Goal: Task Accomplishment & Management: Use online tool/utility

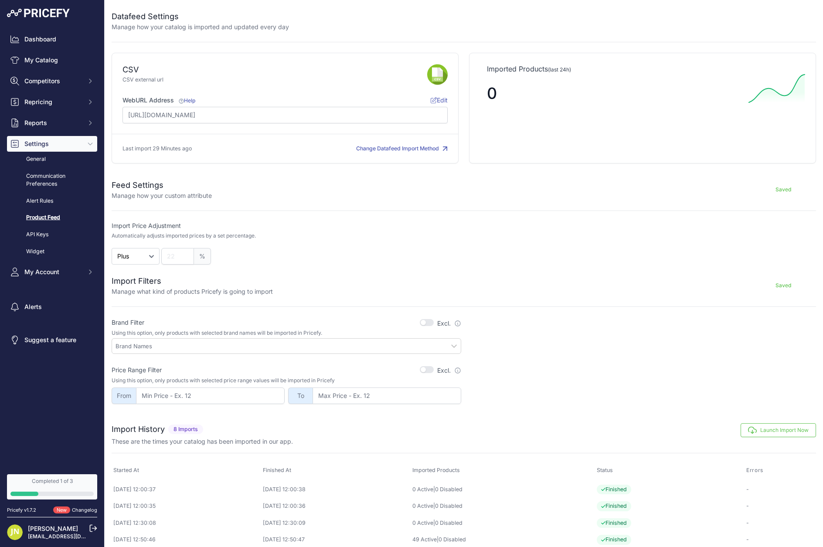
click at [52, 220] on link "Product Feed" at bounding box center [52, 217] width 90 height 15
click at [779, 432] on button "Launch Import Now" at bounding box center [778, 431] width 75 height 14
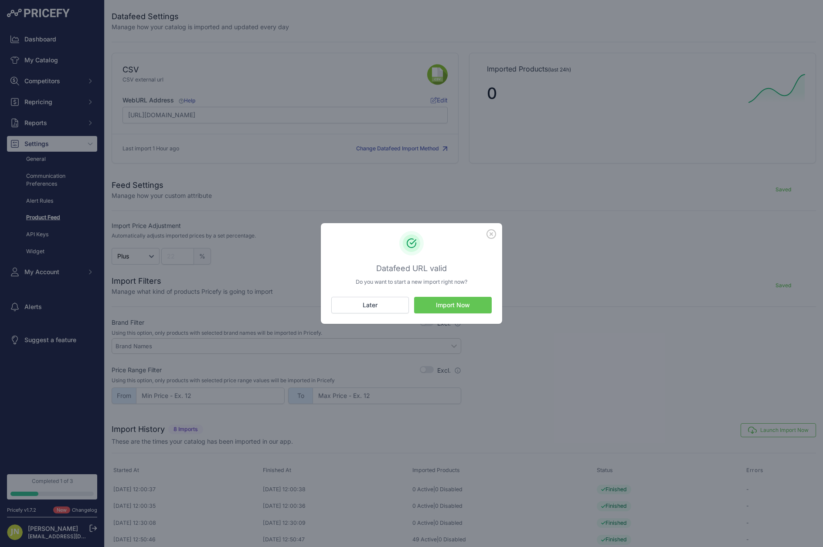
click at [475, 308] on button "Import Now" at bounding box center [453, 305] width 78 height 17
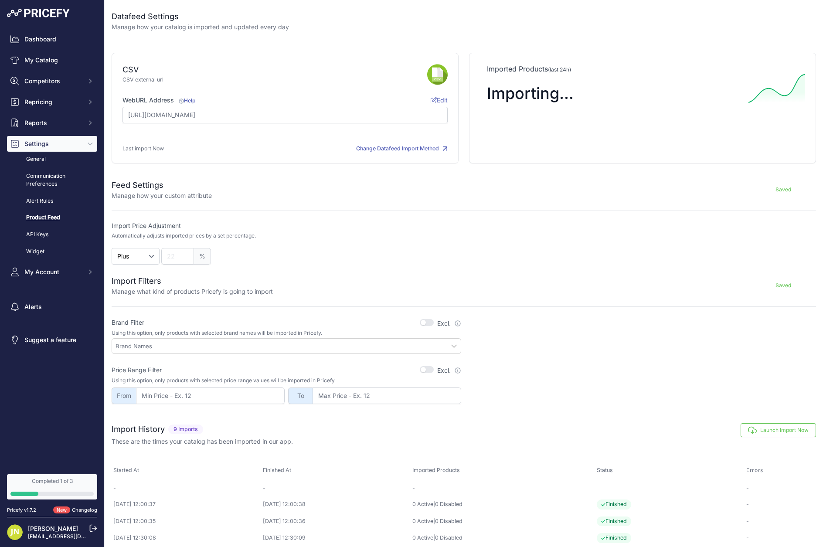
click at [649, 463] on th "Status" at bounding box center [670, 471] width 150 height 20
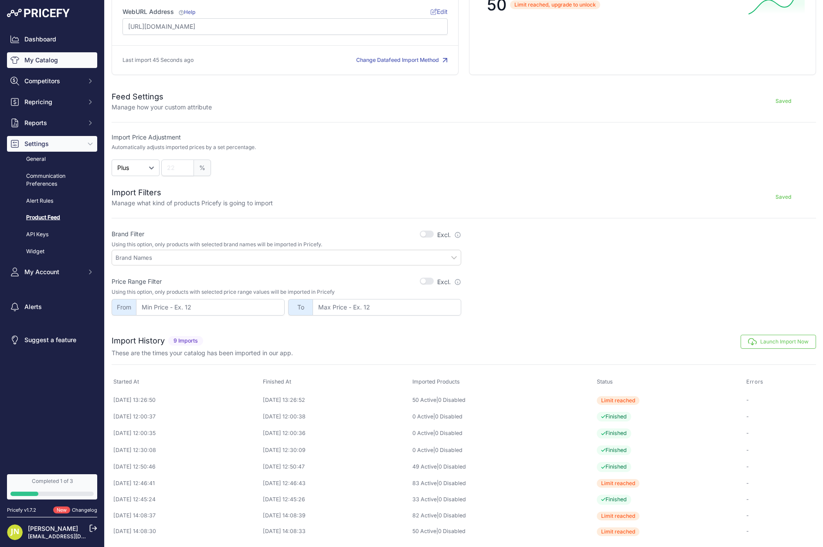
click at [40, 60] on link "My Catalog" at bounding box center [52, 60] width 90 height 16
